Goal: Share content

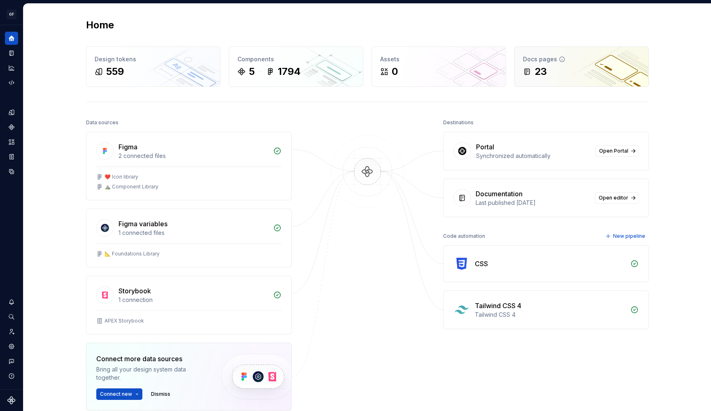
click at [547, 68] on div "23" at bounding box center [581, 71] width 117 height 13
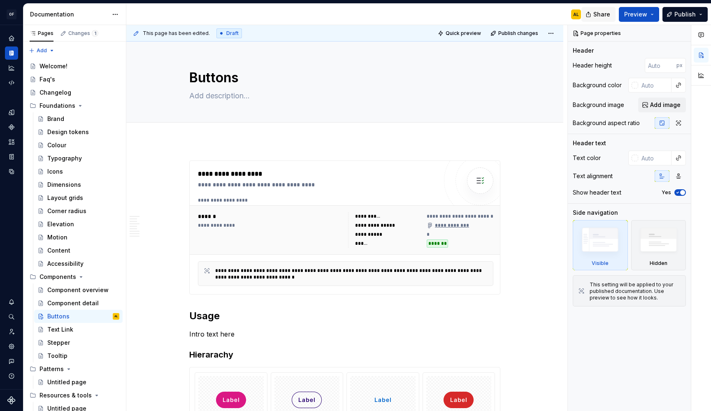
click at [604, 16] on span "Share" at bounding box center [601, 14] width 17 height 8
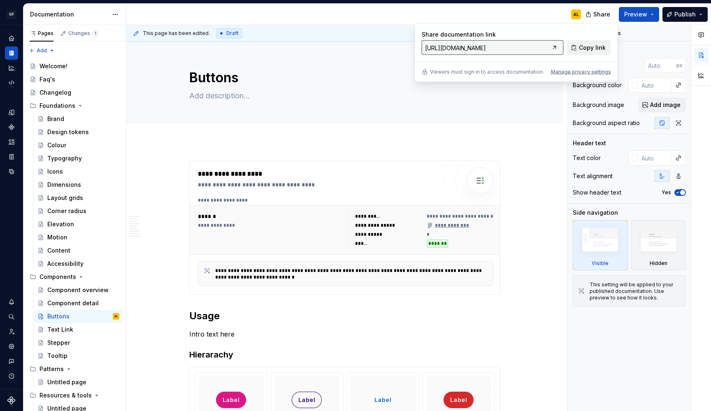
click at [584, 43] on button "Copy link" at bounding box center [589, 47] width 44 height 15
click at [676, 19] on button "Publish" at bounding box center [684, 14] width 45 height 15
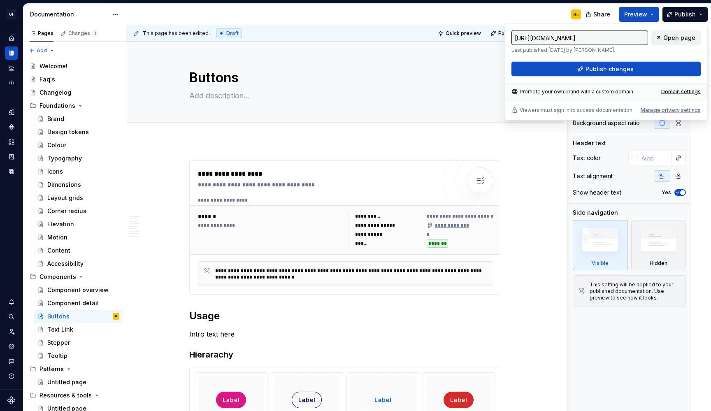
click at [666, 42] on link "Open page" at bounding box center [675, 37] width 49 height 15
click at [684, 12] on span "Publish" at bounding box center [684, 14] width 21 height 8
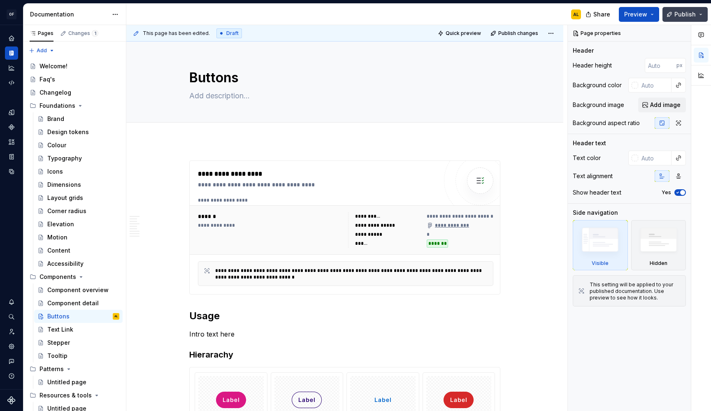
click at [684, 12] on span "Publish" at bounding box center [684, 14] width 21 height 8
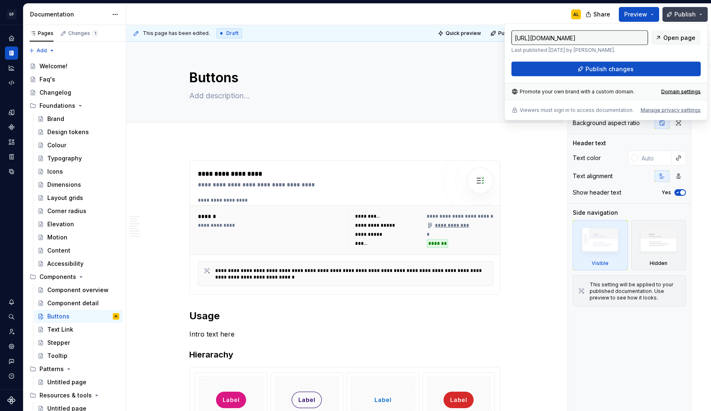
click at [684, 12] on span "Publish" at bounding box center [684, 14] width 21 height 8
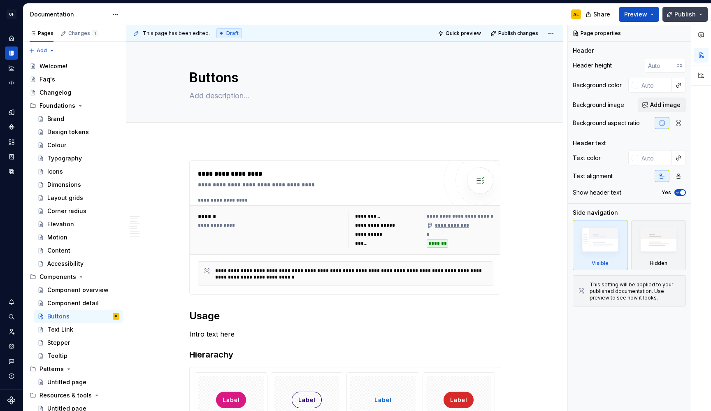
click at [684, 12] on span "Publish" at bounding box center [684, 14] width 21 height 8
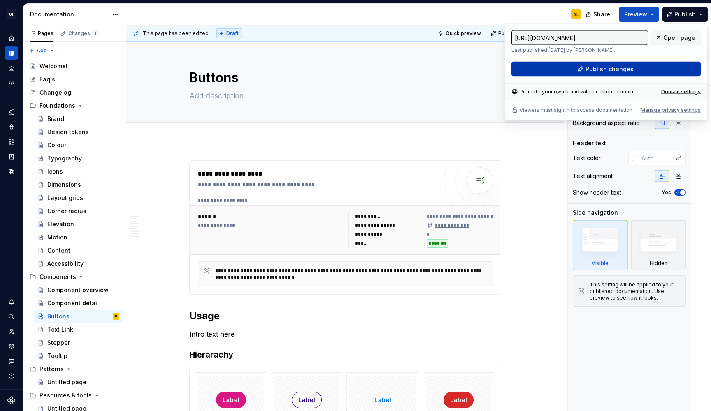
click at [631, 67] on span "Publish changes" at bounding box center [609, 69] width 48 height 8
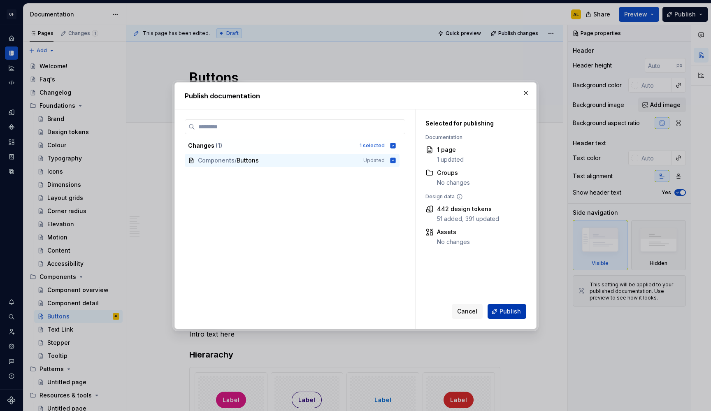
click at [501, 317] on button "Publish" at bounding box center [506, 311] width 39 height 15
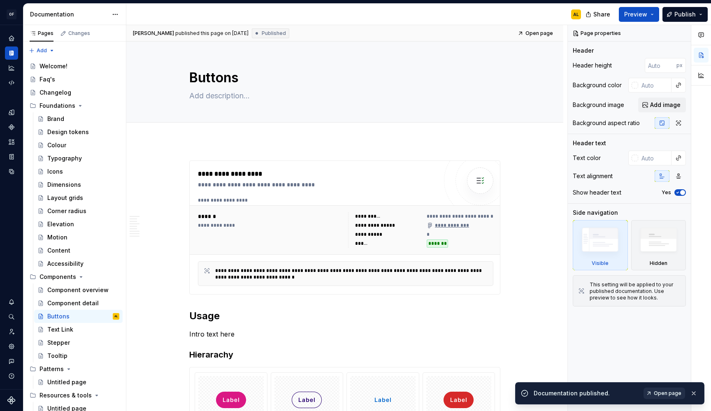
click at [662, 398] on link "Open page" at bounding box center [664, 394] width 42 height 12
click at [682, 15] on span "Publish" at bounding box center [684, 14] width 21 height 8
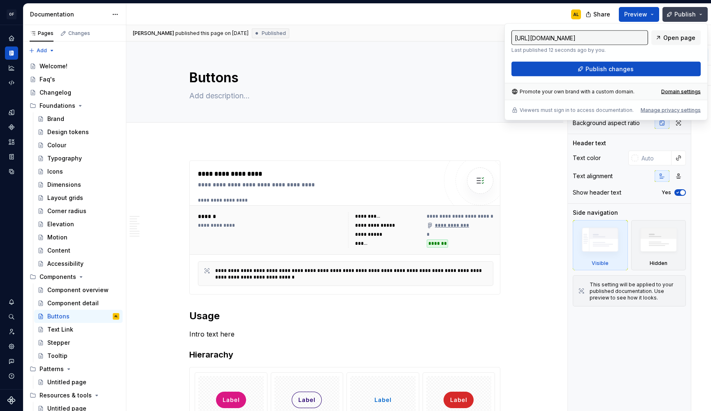
type textarea "*"
